Goal: Check status: Check status

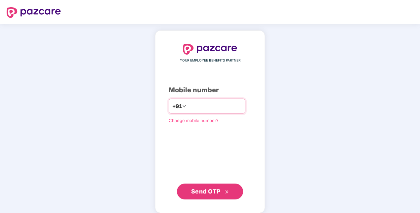
click at [242, 109] on input "number" at bounding box center [215, 106] width 54 height 11
click at [188, 105] on input "**********" at bounding box center [215, 106] width 54 height 11
type input "**********"
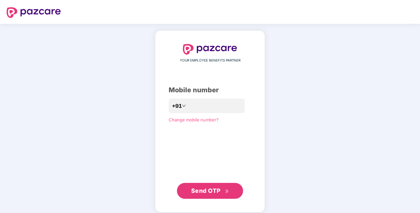
click at [211, 193] on span "Send OTP" at bounding box center [205, 190] width 29 height 7
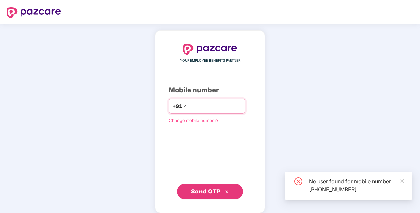
drag, startPoint x: 225, startPoint y: 108, endPoint x: 79, endPoint y: 116, distance: 146.8
click at [79, 116] on div "**********" at bounding box center [210, 122] width 420 height 196
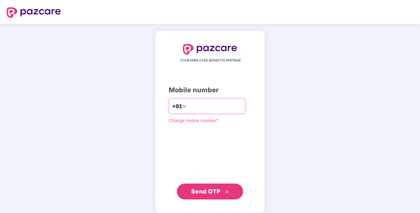
paste input "**********"
type input "**********"
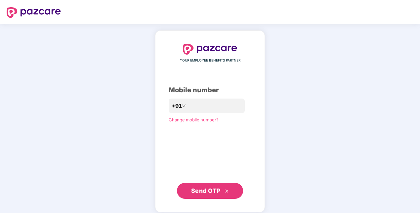
click at [210, 195] on button "Send OTP" at bounding box center [210, 191] width 66 height 16
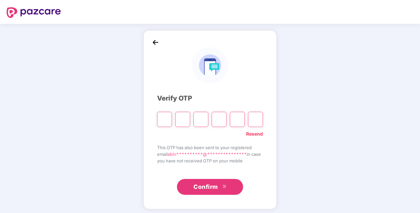
paste input "*"
type input "*"
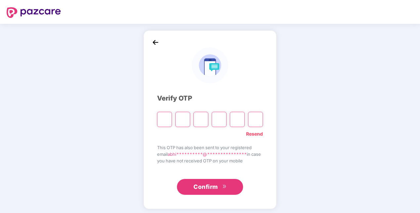
type input "*"
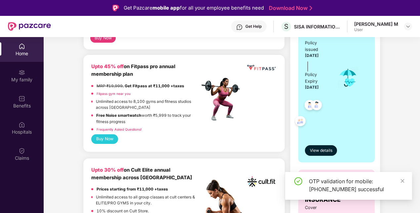
scroll to position [163, 0]
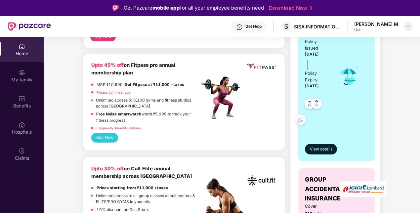
click at [408, 26] on img at bounding box center [408, 26] width 5 height 5
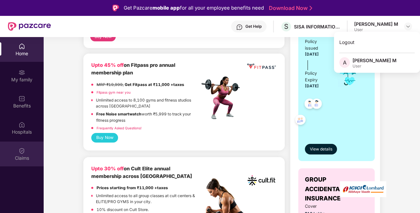
click at [21, 162] on div "Claims" at bounding box center [22, 154] width 44 height 25
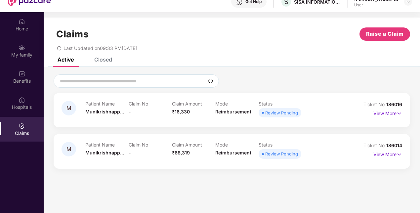
scroll to position [26, 0]
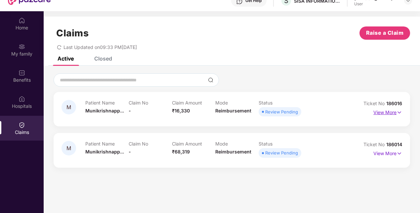
click at [402, 113] on img at bounding box center [400, 112] width 6 height 7
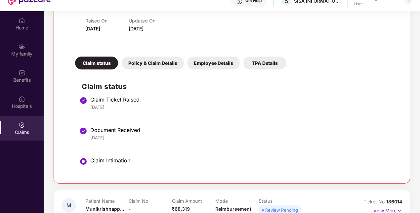
scroll to position [107, 0]
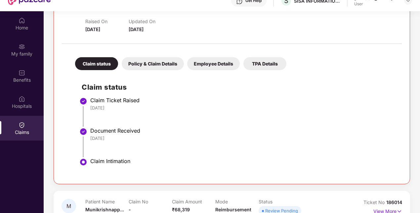
click at [163, 60] on div "Policy & Claim Details" at bounding box center [153, 63] width 62 height 13
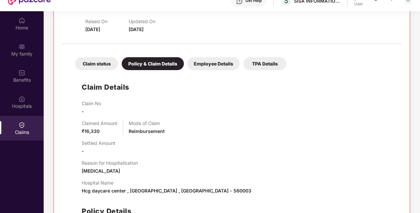
scroll to position [133, 0]
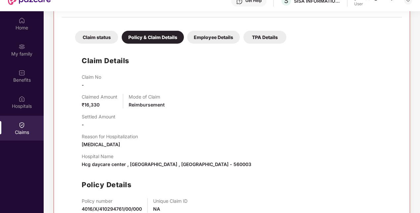
click at [224, 44] on div "Claim status Policy & Claim Details Employee Details TPA Details Claim Details …" at bounding box center [232, 129] width 340 height 217
click at [226, 40] on div "Employee Details" at bounding box center [213, 37] width 53 height 13
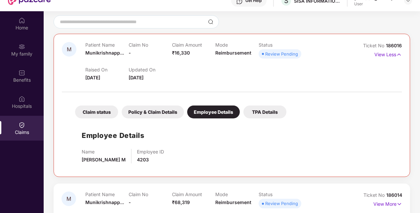
click at [262, 113] on div "TPA Details" at bounding box center [265, 112] width 43 height 13
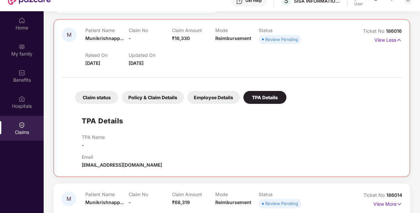
click at [227, 104] on div "Claim status Policy & Claim Details Employee Details TPA Details TPA Details TP…" at bounding box center [232, 125] width 340 height 88
click at [218, 92] on div "Employee Details" at bounding box center [213, 97] width 53 height 13
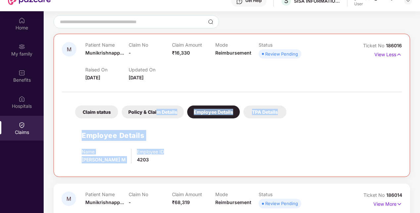
drag, startPoint x: 176, startPoint y: 120, endPoint x: 156, endPoint y: 109, distance: 23.4
click at [156, 109] on div "Claim status Policy & Claim Details Employee Details TPA Details Employee Detai…" at bounding box center [232, 132] width 340 height 73
click at [156, 109] on div "Policy & Claim Details" at bounding box center [153, 112] width 62 height 13
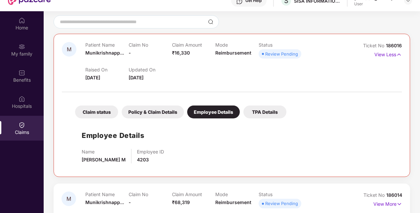
scroll to position [133, 0]
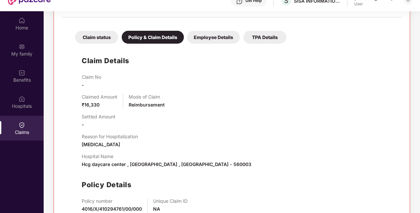
click at [91, 33] on div "Claim status" at bounding box center [96, 37] width 43 height 13
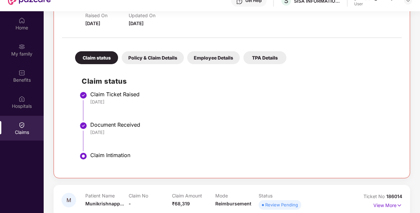
scroll to position [114, 0]
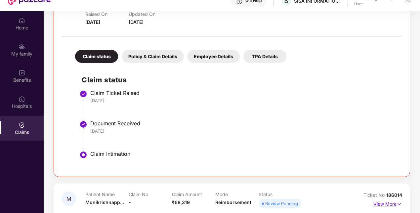
click at [395, 203] on p "View More" at bounding box center [388, 203] width 29 height 9
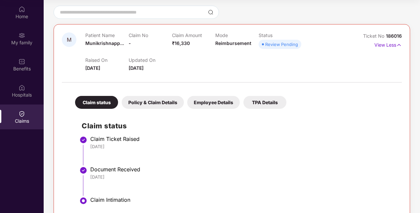
scroll to position [0, 0]
